Goal: Navigation & Orientation: Find specific page/section

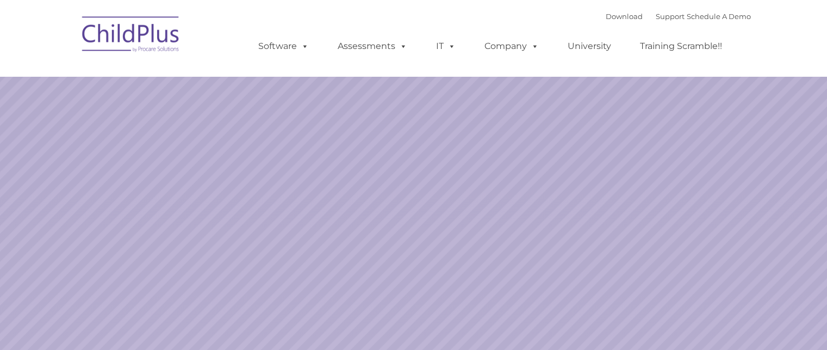
select select "MEDIUM"
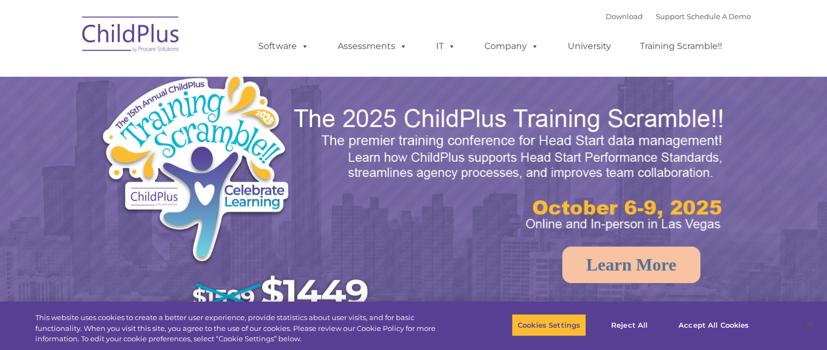
select select "MEDIUM"
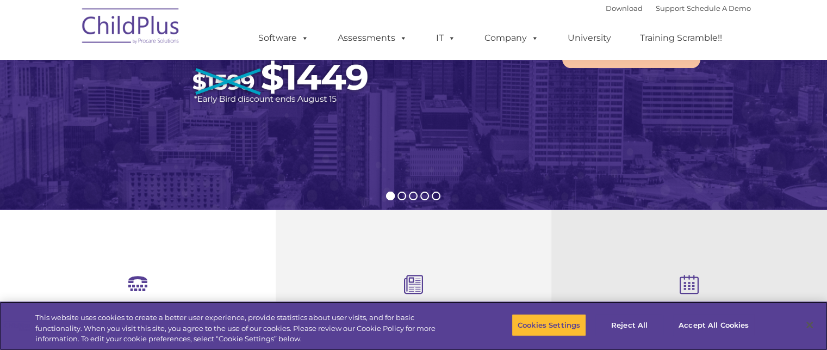
scroll to position [217, 0]
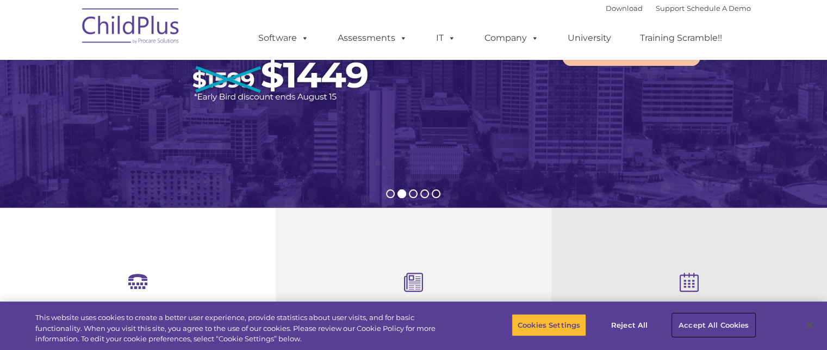
click at [699, 326] on button "Accept All Cookies" at bounding box center [714, 324] width 82 height 23
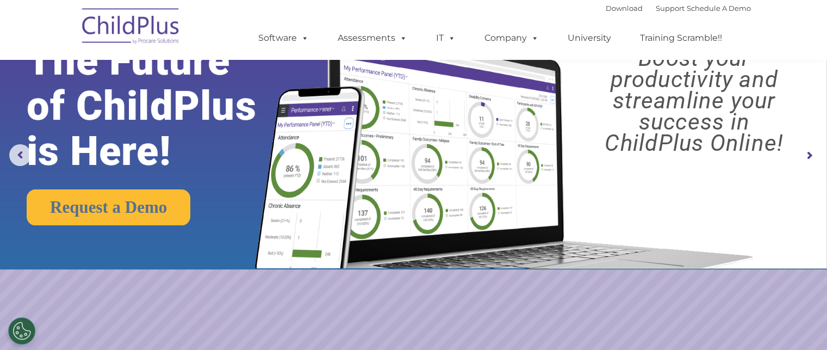
scroll to position [0, 0]
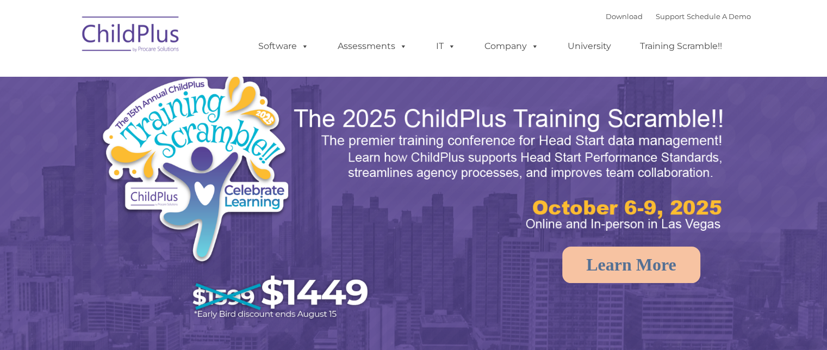
select select "MEDIUM"
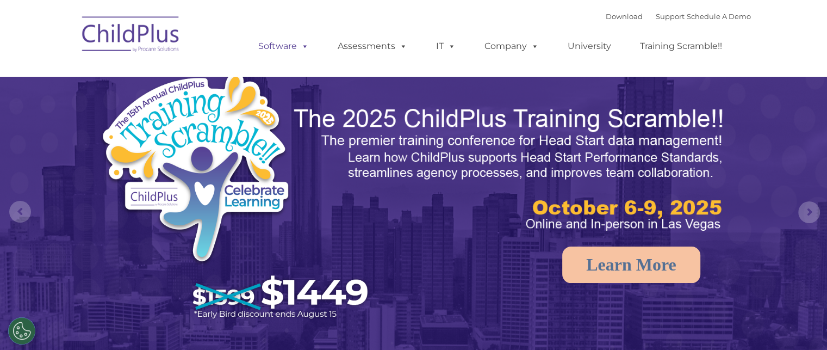
click at [307, 45] on span at bounding box center [303, 46] width 12 height 10
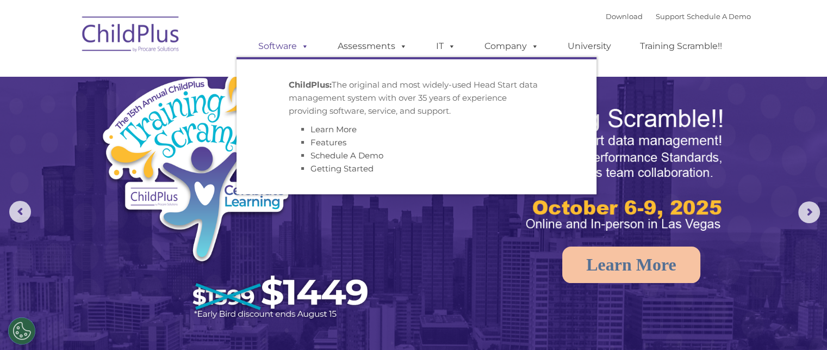
click at [307, 45] on span at bounding box center [303, 46] width 12 height 10
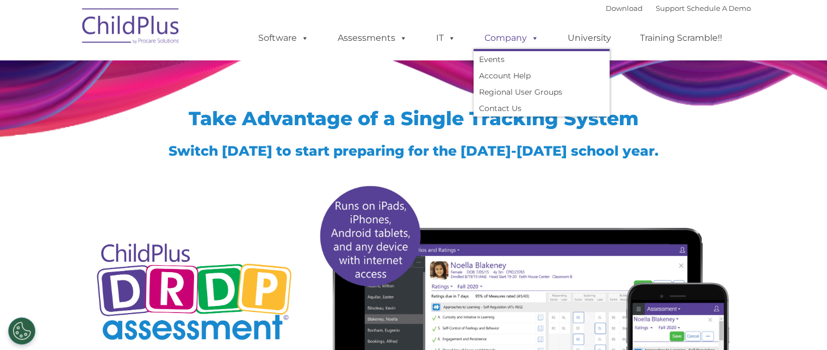
click at [505, 36] on link "Company" at bounding box center [512, 38] width 76 height 22
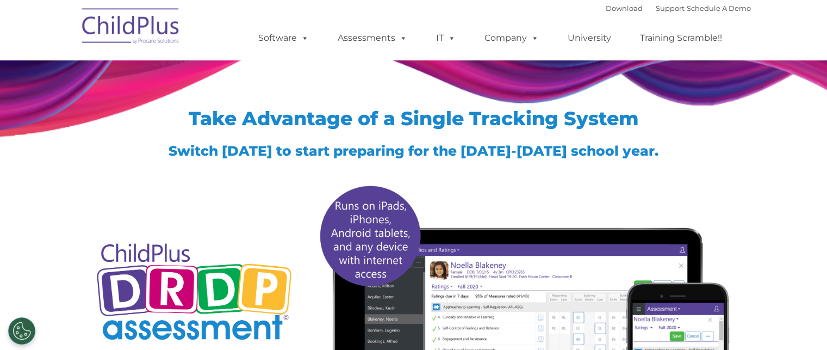
click at [159, 177] on div at bounding box center [194, 204] width 203 height 54
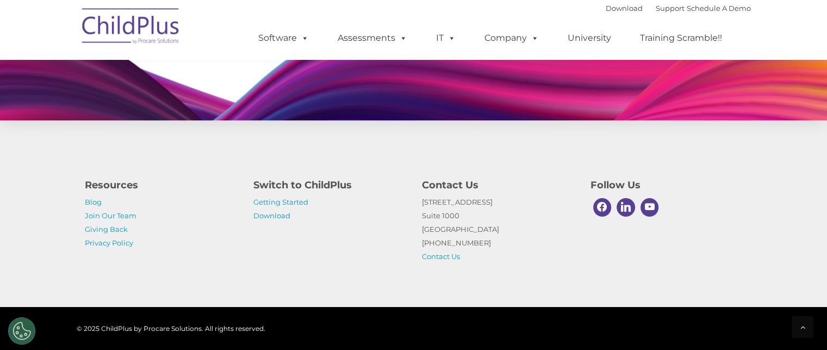
scroll to position [1107, 0]
